Goal: Task Accomplishment & Management: Use online tool/utility

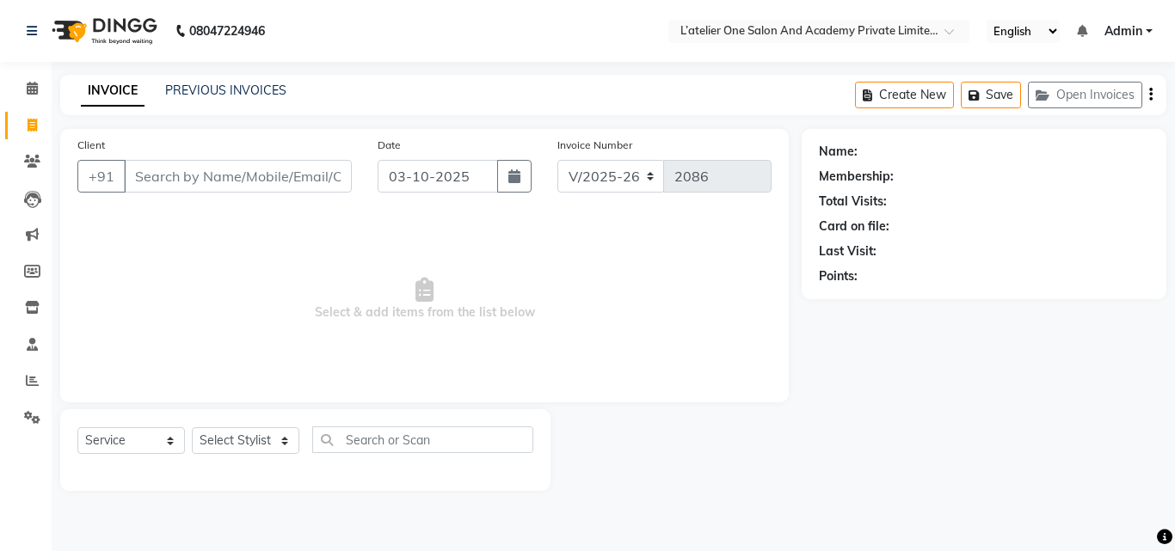
select select "6939"
select select "service"
drag, startPoint x: 0, startPoint y: 0, endPoint x: 22, endPoint y: 162, distance: 163.2
click at [22, 162] on span at bounding box center [32, 162] width 30 height 20
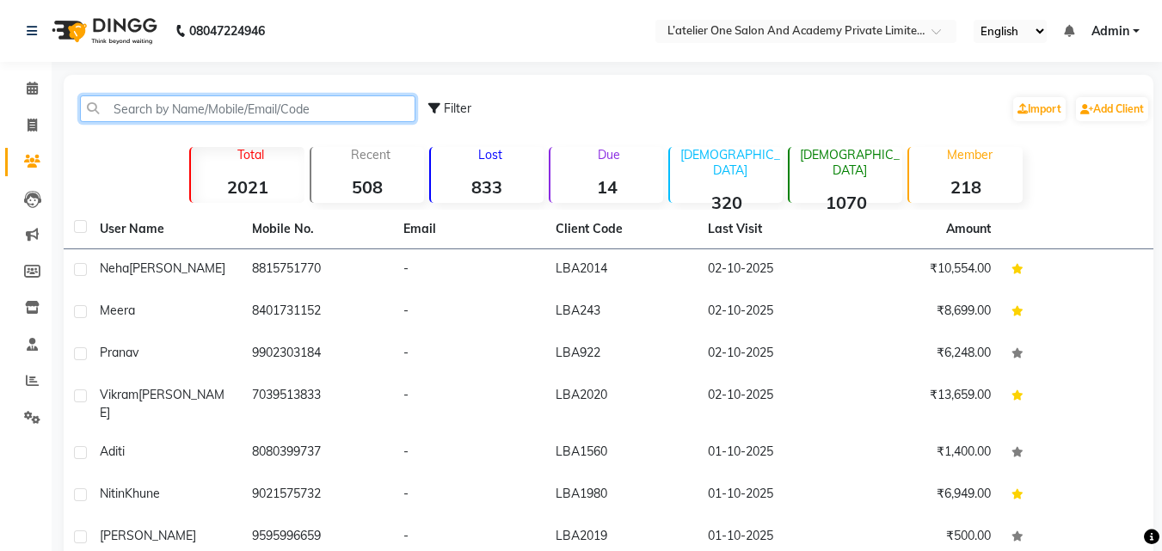
click at [150, 116] on input "text" at bounding box center [247, 108] width 335 height 27
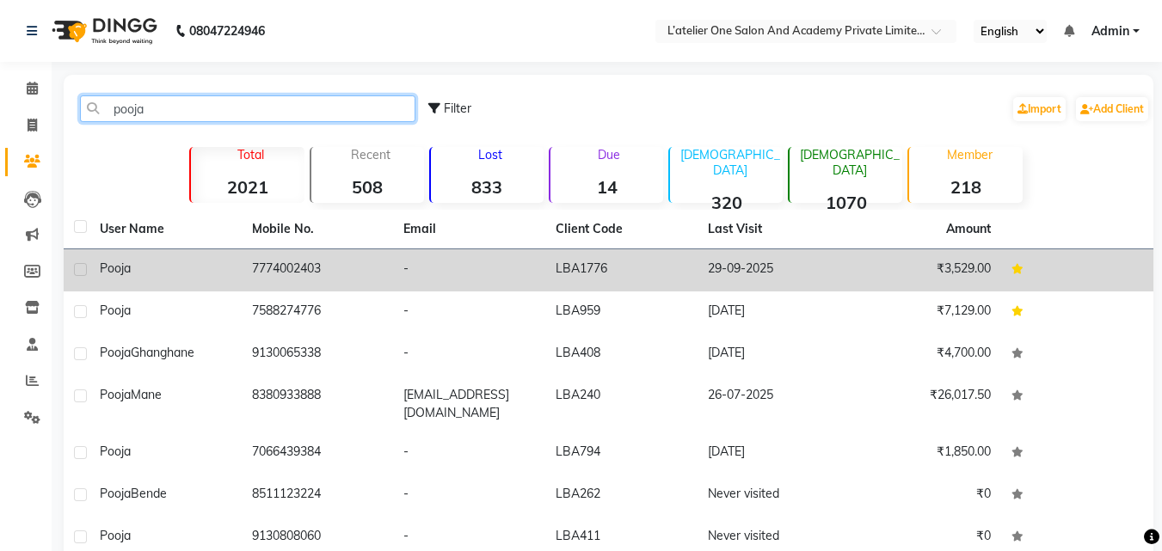
type input "pooja"
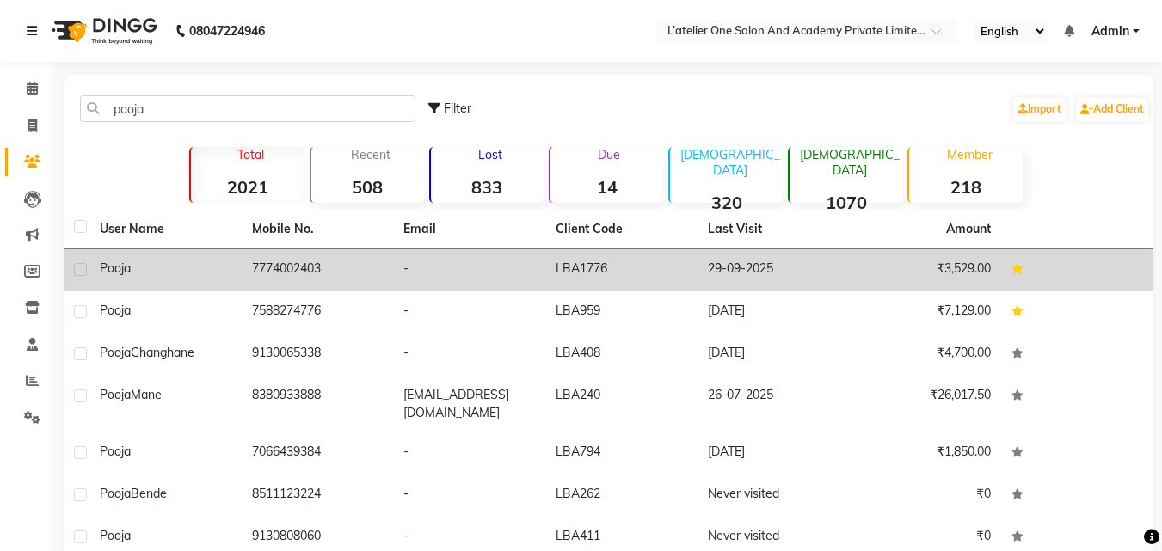
click at [283, 273] on td "7774002403" at bounding box center [318, 270] width 152 height 42
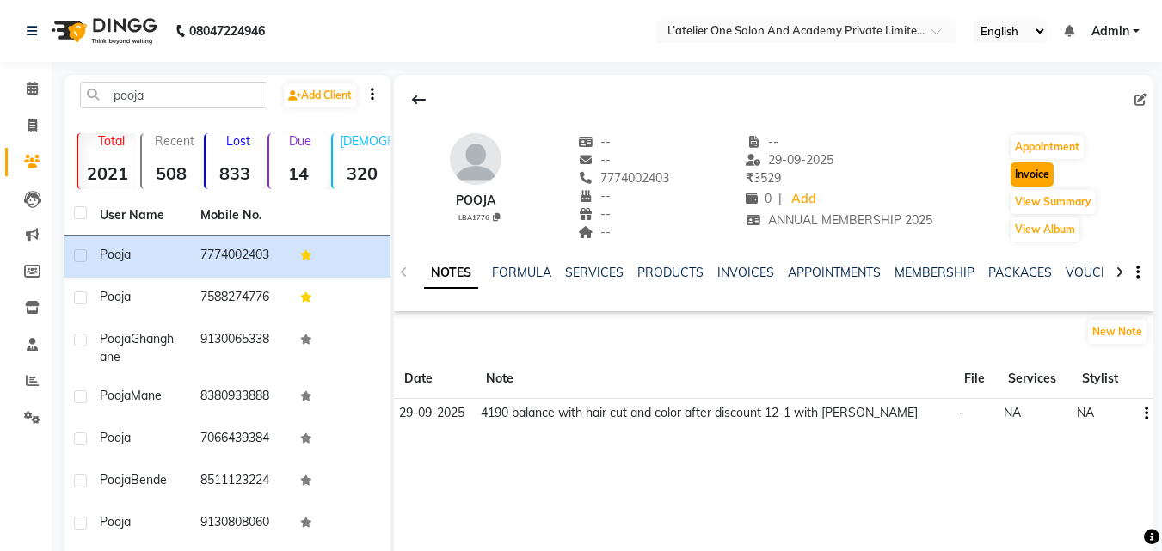
click at [1030, 172] on button "Invoice" at bounding box center [1031, 175] width 43 height 24
select select "6939"
select select "service"
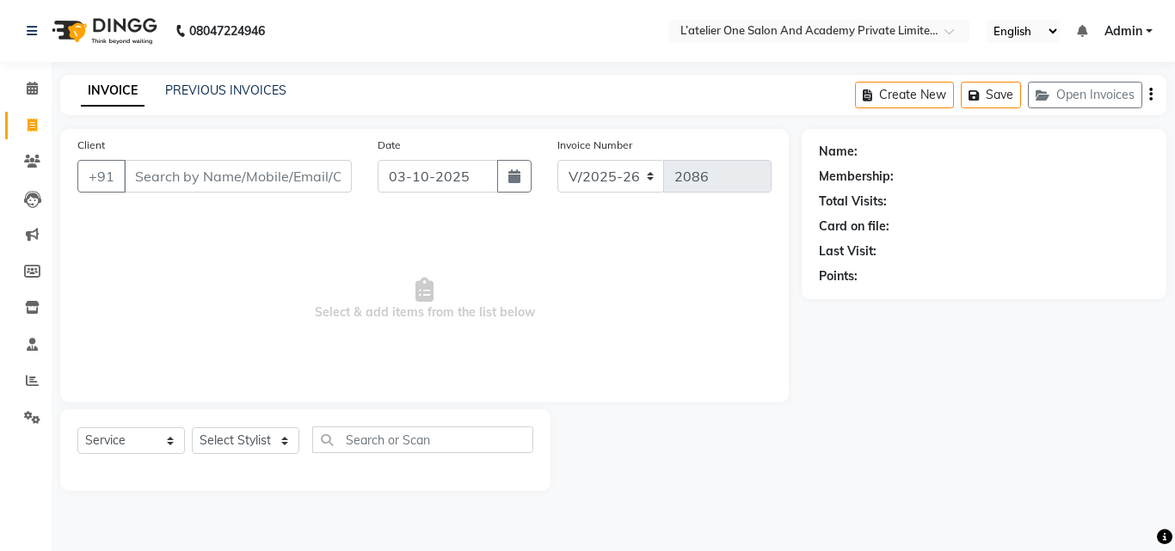
type input "7774002403"
select select "2: Object"
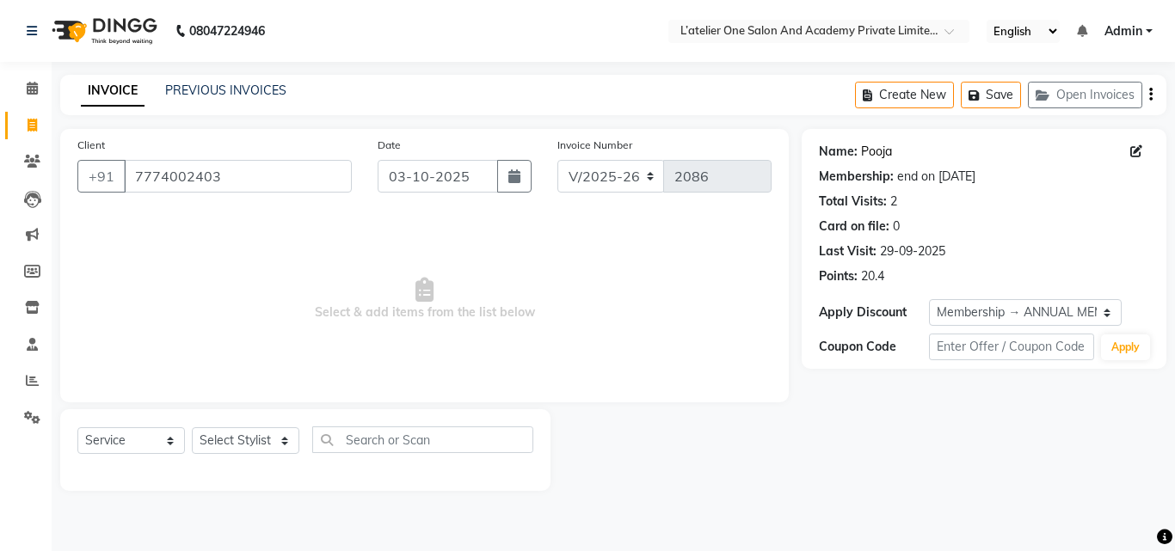
click at [887, 151] on link "Pooja" at bounding box center [876, 152] width 31 height 18
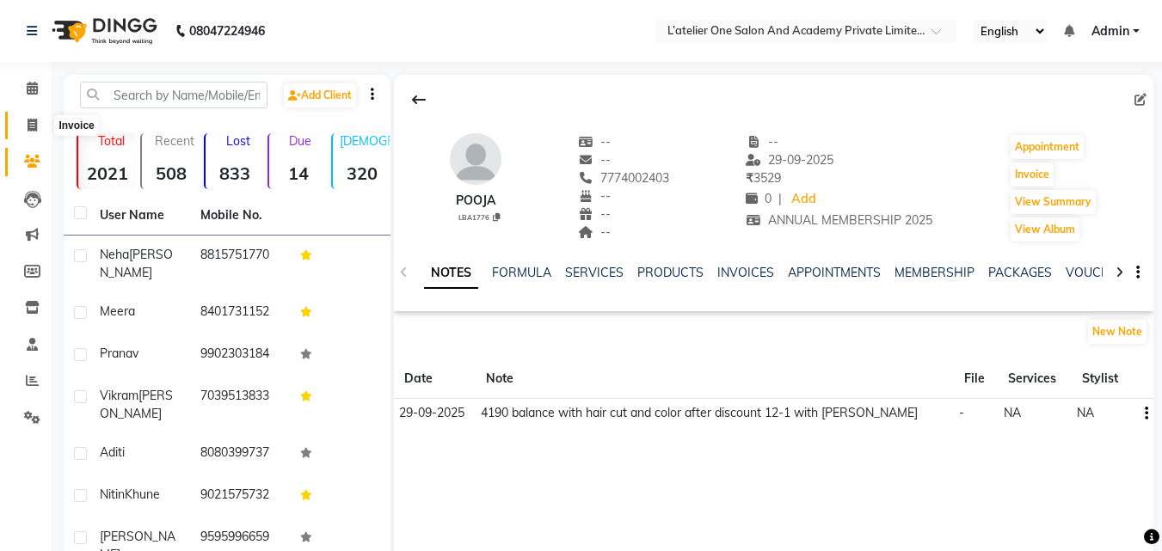
click at [43, 130] on span at bounding box center [32, 126] width 30 height 20
select select "6939"
select select "service"
